Goal: Complete application form

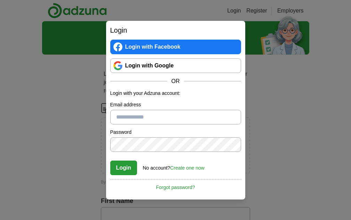
click at [148, 63] on link "Login with Google" at bounding box center [175, 65] width 131 height 15
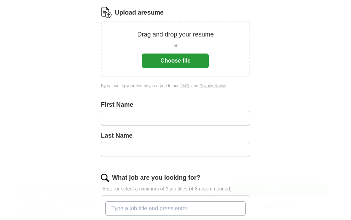
scroll to position [104, 0]
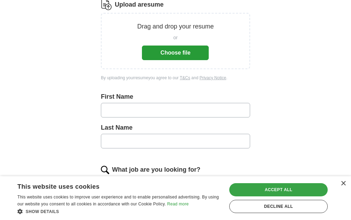
click at [267, 186] on div "Accept all" at bounding box center [278, 189] width 98 height 13
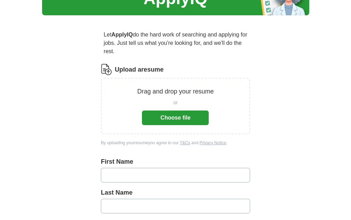
scroll to position [35, 0]
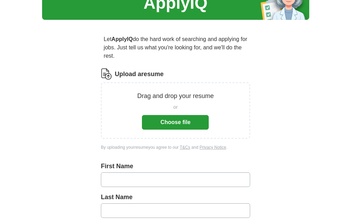
click at [174, 119] on button "Choose file" at bounding box center [175, 122] width 67 height 15
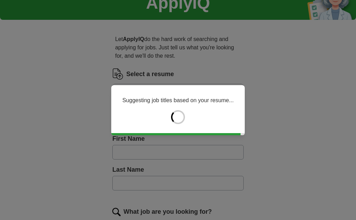
type input "*****"
type input "******"
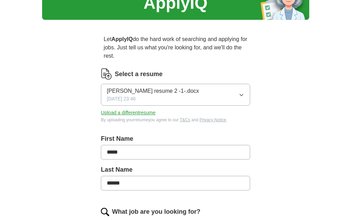
click at [238, 96] on icon "button" at bounding box center [241, 95] width 6 height 6
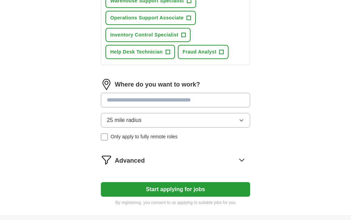
scroll to position [347, 0]
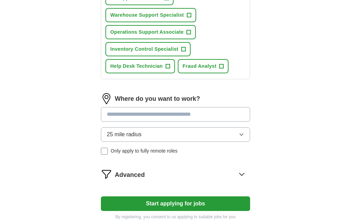
click at [175, 142] on button "25 mile radius" at bounding box center [175, 134] width 149 height 15
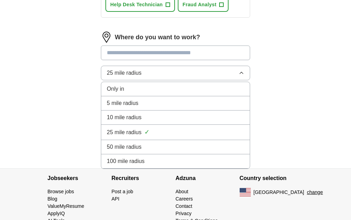
scroll to position [417, 0]
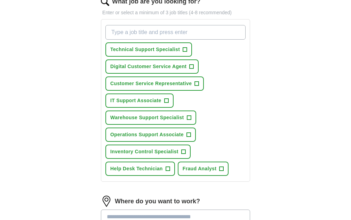
scroll to position [243, 0]
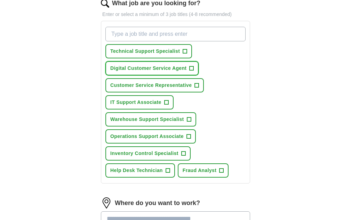
click at [193, 71] on span "+" at bounding box center [191, 69] width 4 height 6
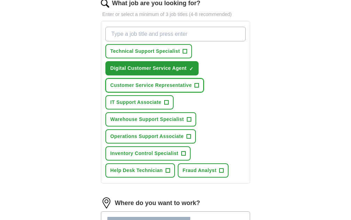
click at [199, 88] on span "+" at bounding box center [197, 86] width 4 height 6
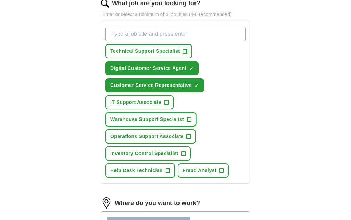
click at [196, 123] on button "Warehouse Support Specialist +" at bounding box center [150, 119] width 91 height 14
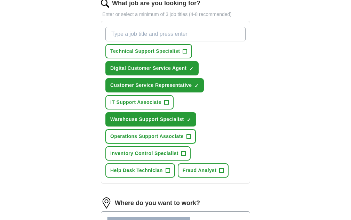
click at [196, 139] on button "Operations Support Associate +" at bounding box center [150, 136] width 90 height 14
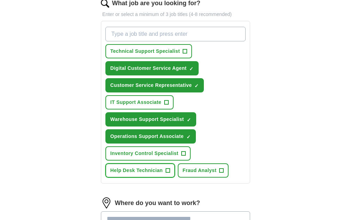
click at [163, 174] on span "Help Desk Technician" at bounding box center [136, 170] width 52 height 7
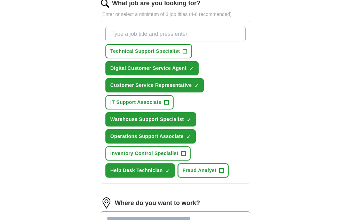
click at [182, 174] on span "Fraud Analyst" at bounding box center [199, 170] width 34 height 7
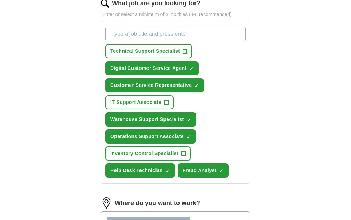
click at [176, 157] on span "Inventory Control Specialist" at bounding box center [144, 153] width 68 height 7
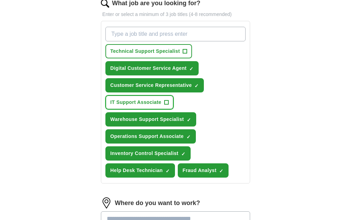
click at [158, 105] on button "IT Support Associate +" at bounding box center [139, 102] width 68 height 14
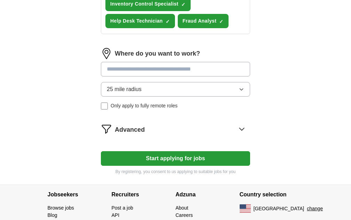
scroll to position [452, 0]
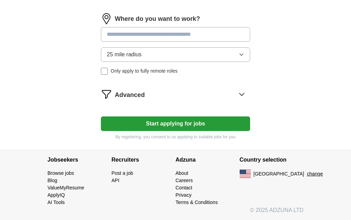
click at [198, 34] on input at bounding box center [175, 34] width 149 height 15
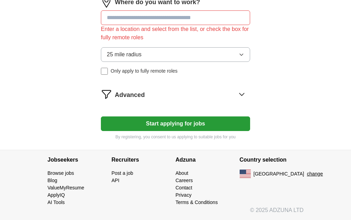
click at [112, 100] on img at bounding box center [106, 94] width 11 height 11
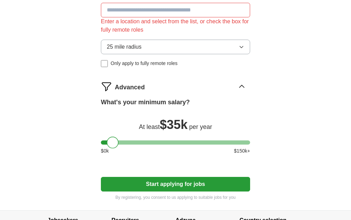
drag, startPoint x: 116, startPoint y: 168, endPoint x: 123, endPoint y: 165, distance: 6.7
click at [118, 148] on div at bounding box center [113, 143] width 12 height 12
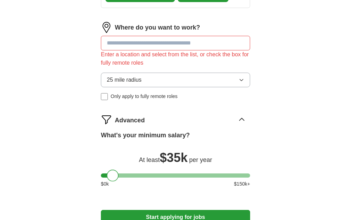
scroll to position [417, 0]
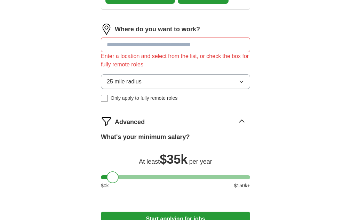
click at [138, 52] on input at bounding box center [175, 45] width 149 height 15
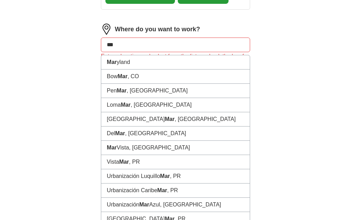
type input "****"
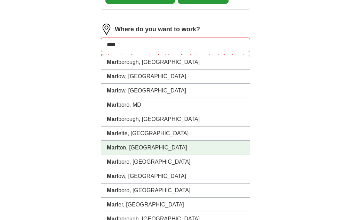
click at [147, 155] on li "Marl ton, [GEOGRAPHIC_DATA]" at bounding box center [175, 148] width 148 height 14
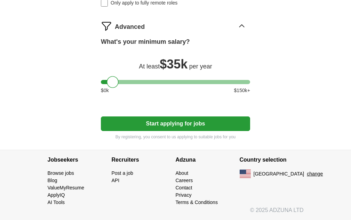
scroll to position [521, 0]
click at [236, 28] on icon at bounding box center [241, 25] width 11 height 11
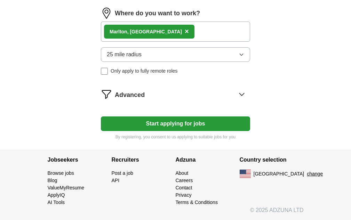
click at [236, 94] on icon at bounding box center [241, 94] width 11 height 11
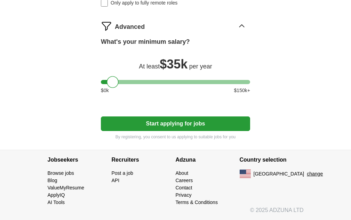
click at [159, 124] on button "Start applying for jobs" at bounding box center [175, 123] width 149 height 15
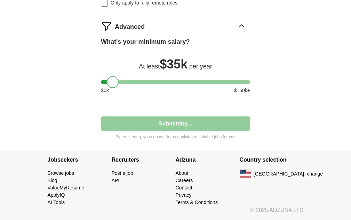
select select "**"
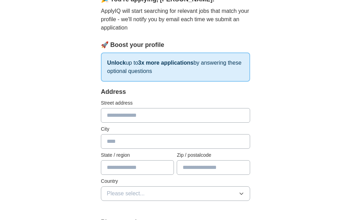
scroll to position [104, 0]
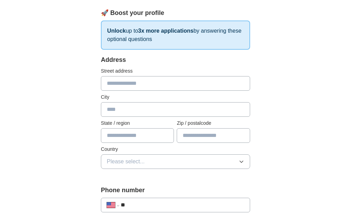
click at [152, 86] on input "text" at bounding box center [175, 83] width 149 height 15
type input "**********"
type input "*******"
type input "**"
type input "*****"
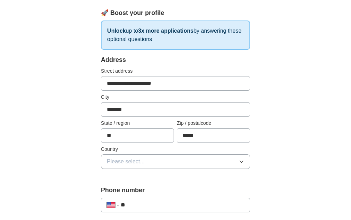
click at [138, 165] on span "Please select..." at bounding box center [126, 161] width 38 height 8
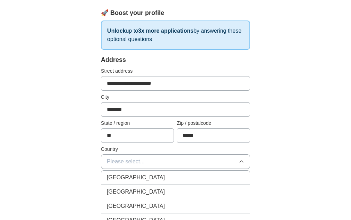
click at [146, 194] on span "[GEOGRAPHIC_DATA]" at bounding box center [136, 192] width 58 height 8
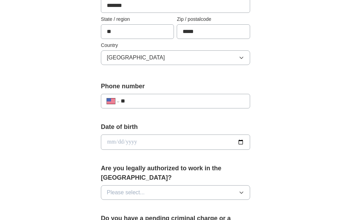
scroll to position [208, 0]
click at [164, 99] on input "**" at bounding box center [182, 101] width 123 height 8
type input "**********"
click at [231, 139] on input "date" at bounding box center [175, 141] width 149 height 15
type input "**********"
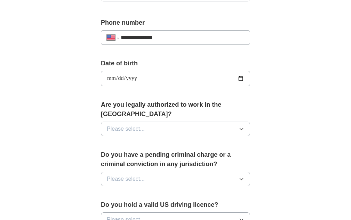
scroll to position [278, 0]
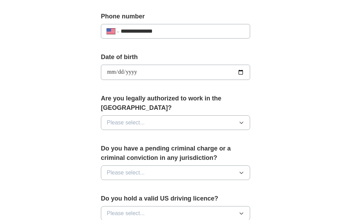
click at [211, 120] on button "Please select..." at bounding box center [175, 122] width 149 height 15
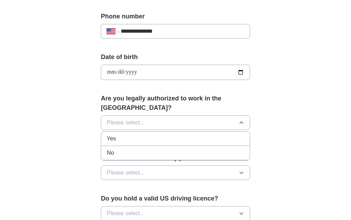
click at [186, 134] on li "Yes" at bounding box center [175, 139] width 148 height 14
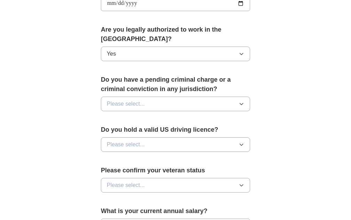
scroll to position [347, 0]
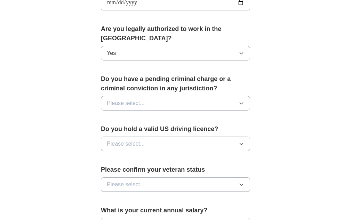
click at [184, 99] on button "Please select..." at bounding box center [175, 103] width 149 height 15
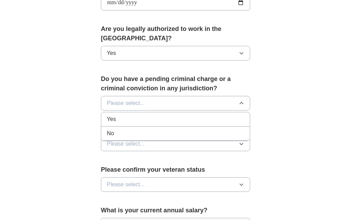
click at [168, 130] on div "No" at bounding box center [175, 133] width 137 height 8
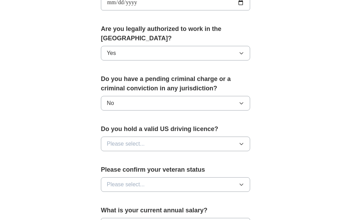
click at [166, 142] on button "Please select..." at bounding box center [175, 144] width 149 height 15
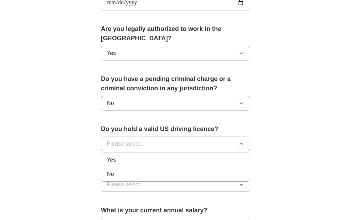
click at [163, 160] on div "Yes" at bounding box center [175, 160] width 137 height 8
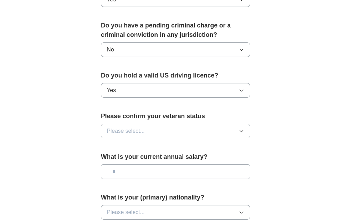
scroll to position [417, 0]
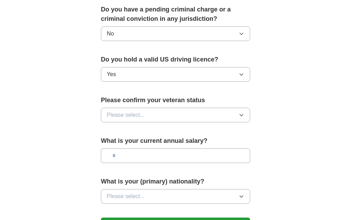
click at [152, 120] on button "Please select..." at bounding box center [175, 115] width 149 height 15
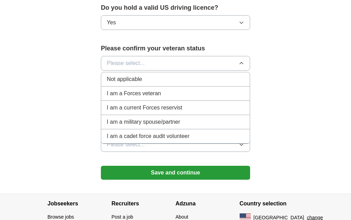
scroll to position [486, 0]
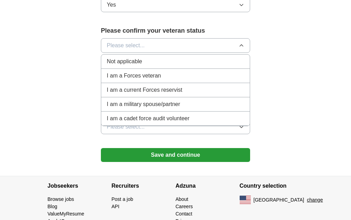
click at [162, 65] on div "Not applicable" at bounding box center [175, 61] width 137 height 8
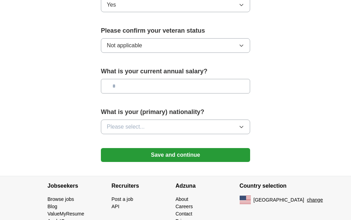
click at [160, 82] on input "text" at bounding box center [175, 86] width 149 height 15
type input "*******"
click at [208, 123] on button "Please select..." at bounding box center [175, 126] width 149 height 15
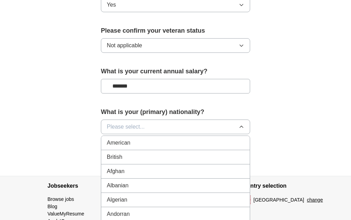
click at [194, 139] on div "American" at bounding box center [175, 143] width 137 height 8
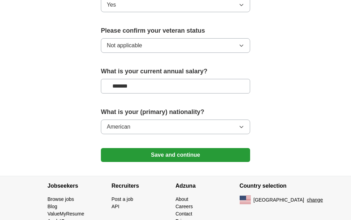
click at [189, 158] on button "Save and continue" at bounding box center [175, 155] width 149 height 14
